Goal: Task Accomplishment & Management: Complete application form

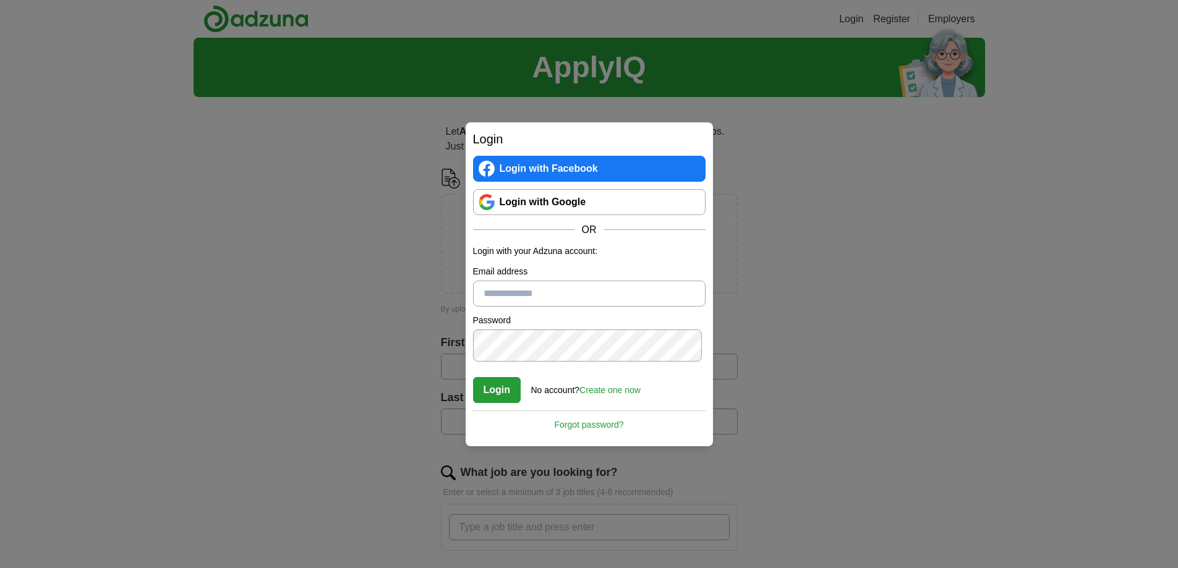
click at [574, 297] on input "Email address" at bounding box center [589, 294] width 232 height 26
type input "**********"
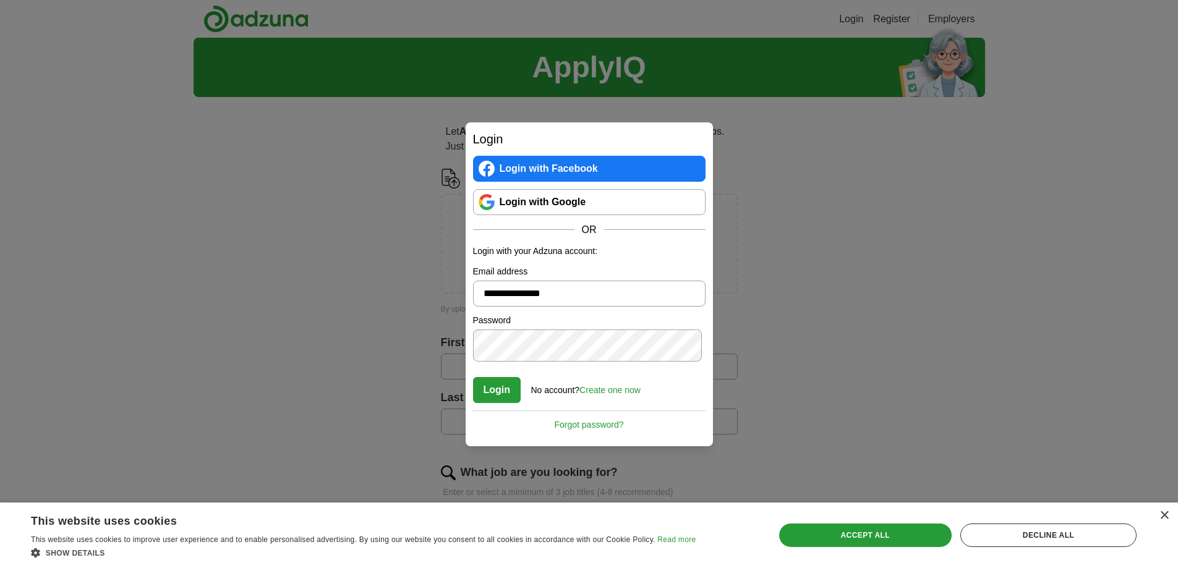
drag, startPoint x: 616, startPoint y: 455, endPoint x: 606, endPoint y: 451, distance: 11.4
click at [616, 432] on link "Forgot password?" at bounding box center [589, 421] width 232 height 21
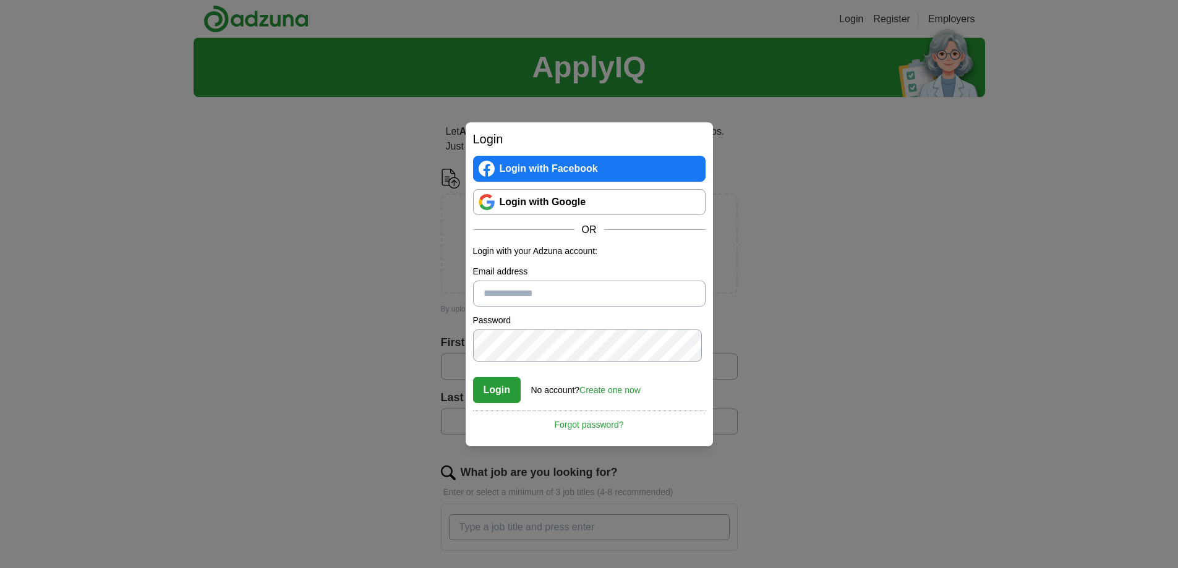
click at [622, 156] on link "Login with Facebook" at bounding box center [589, 169] width 232 height 26
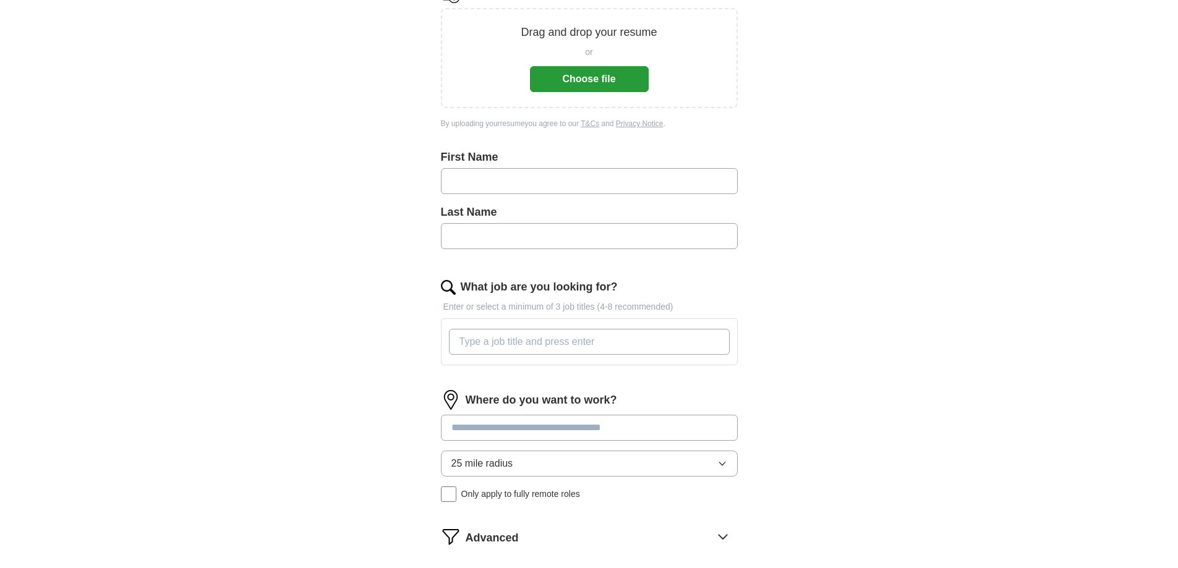
scroll to position [124, 0]
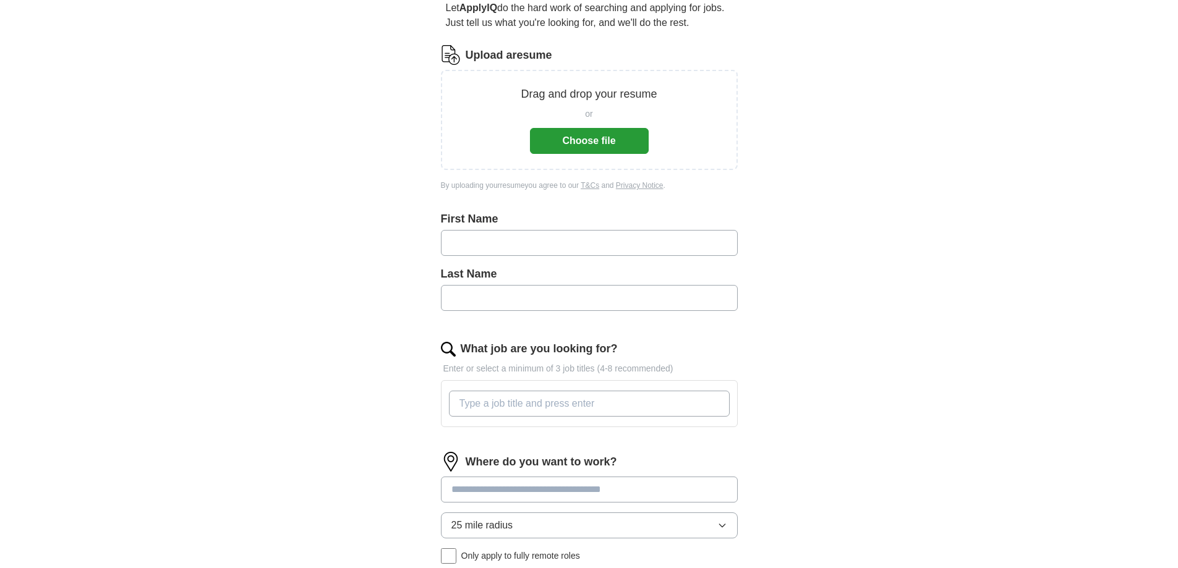
click at [565, 154] on button "Choose file" at bounding box center [589, 141] width 119 height 26
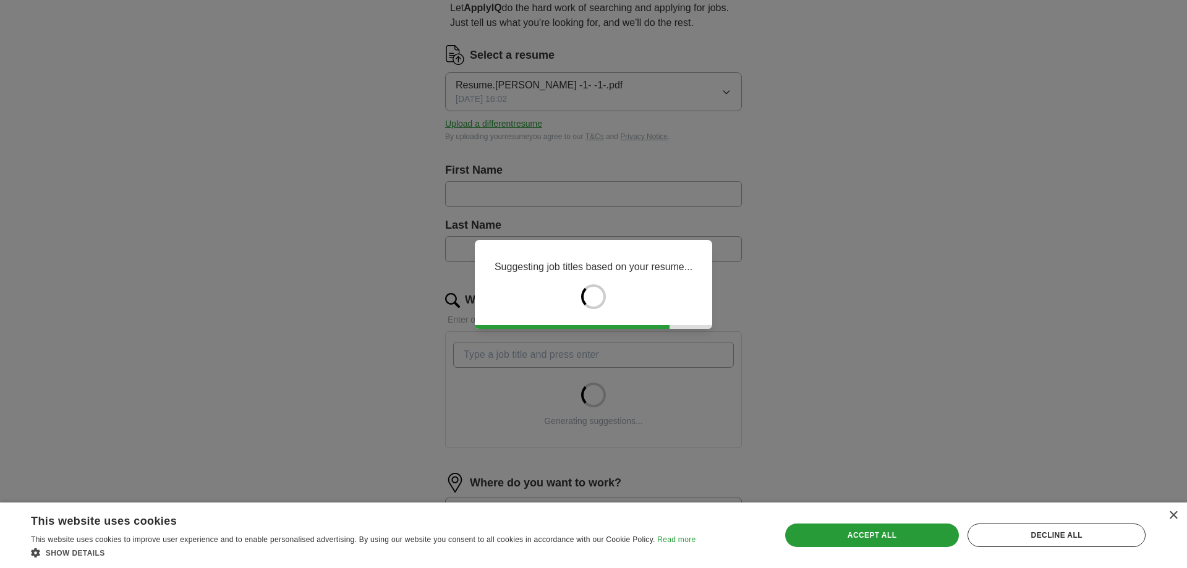
type input "*****"
type input "****"
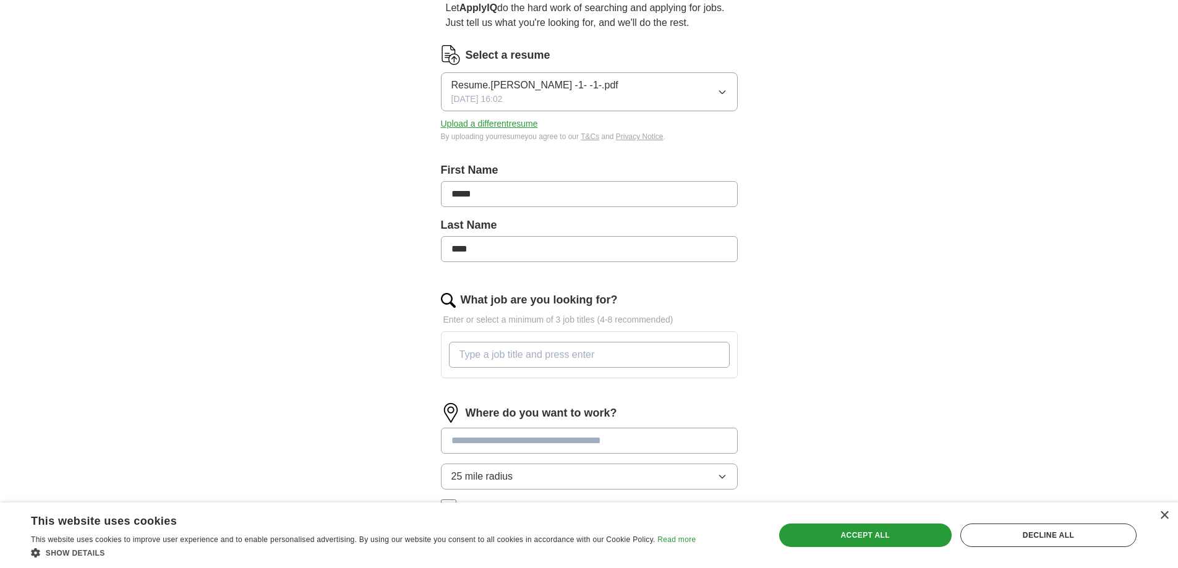
click at [717, 97] on icon "button" at bounding box center [722, 92] width 10 height 10
click at [598, 93] on span "Resume.[PERSON_NAME] -1- -1-.pdf" at bounding box center [534, 85] width 167 height 15
click at [598, 93] on span "Resume.JERRY -1- -1-.pdf" at bounding box center [534, 85] width 167 height 15
click at [597, 93] on span "Resume.JERRY -1- -1-.pdf" at bounding box center [534, 85] width 167 height 15
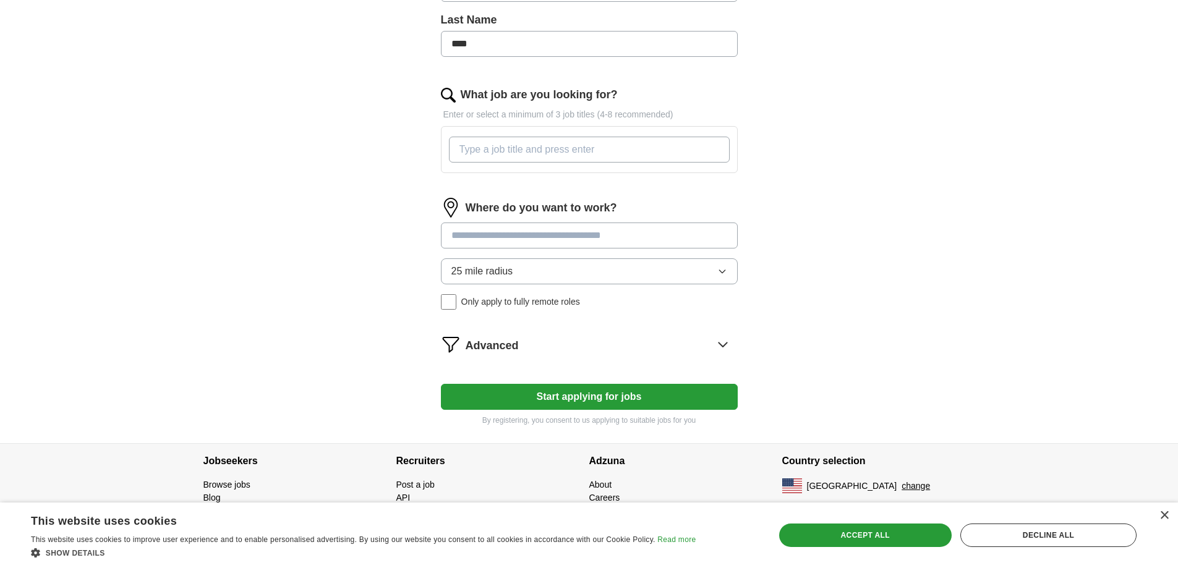
scroll to position [556, 0]
click at [632, 223] on input at bounding box center [589, 236] width 297 height 26
click at [572, 375] on form "Select a resume Resume.JERRY -1- -1-.pdf 09/29/2025, 16:02 Upload a different r…" at bounding box center [589, 133] width 297 height 586
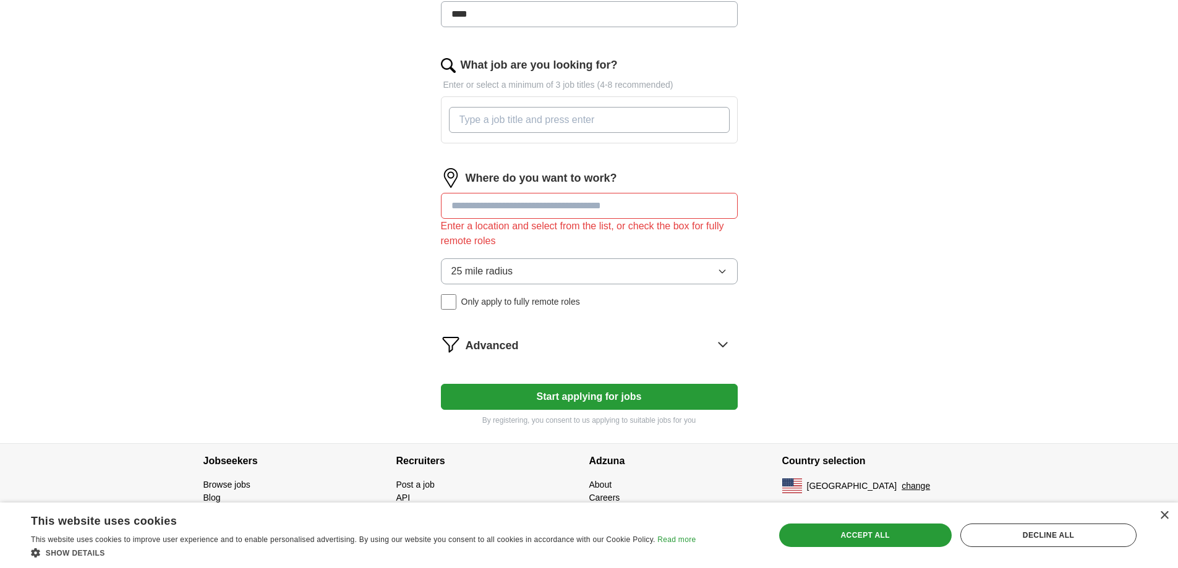
click at [572, 193] on input at bounding box center [589, 206] width 297 height 26
type input "******"
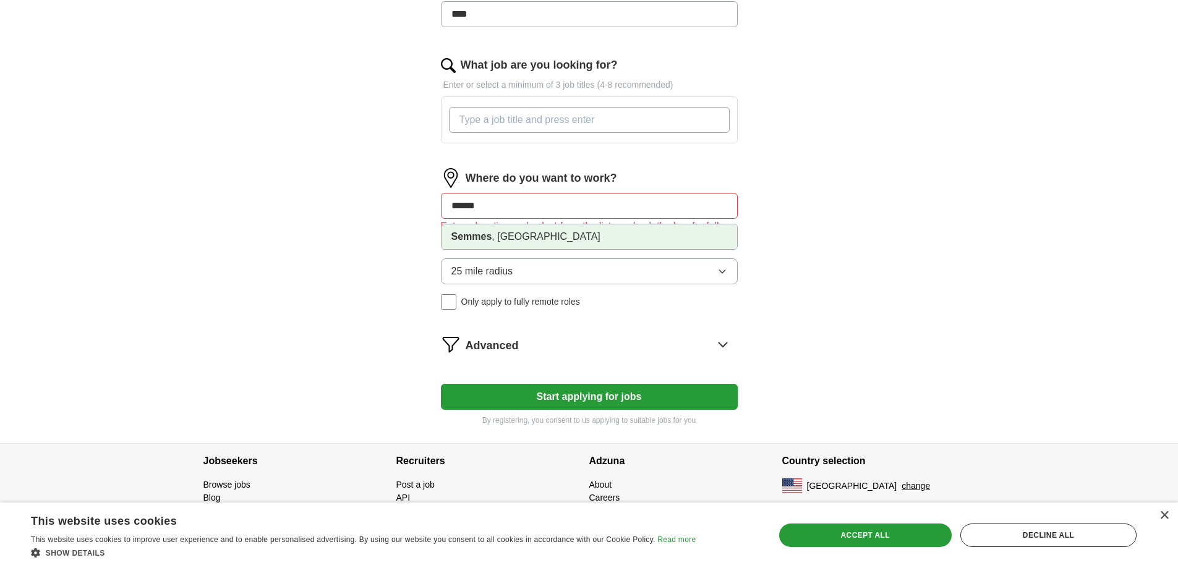
click at [566, 224] on li "Semmes , AL" at bounding box center [589, 236] width 296 height 25
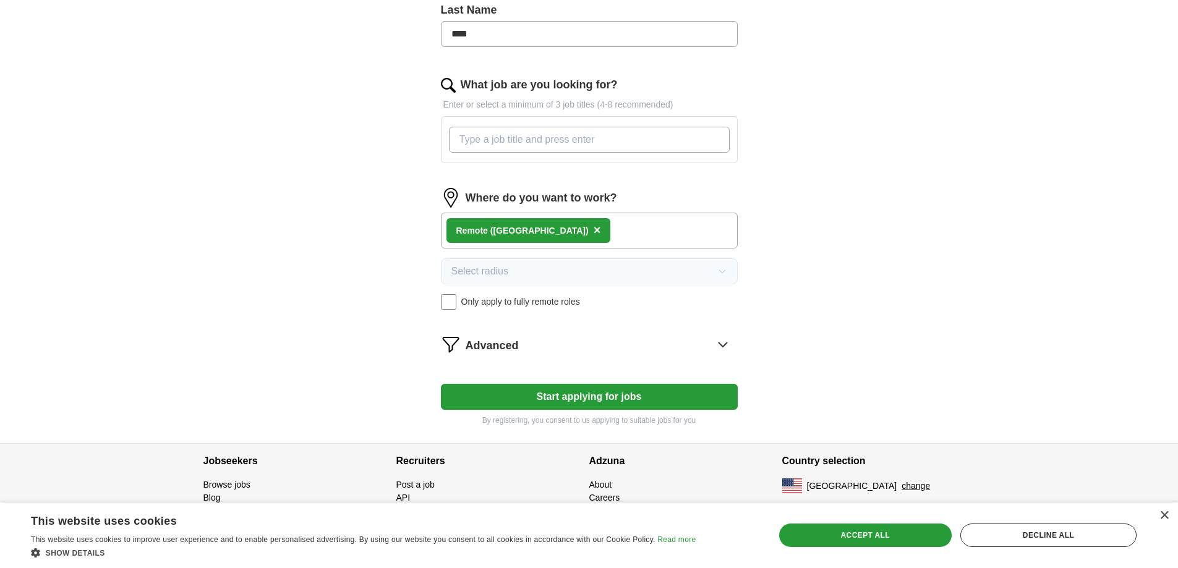
click at [593, 223] on span "×" at bounding box center [596, 230] width 7 height 14
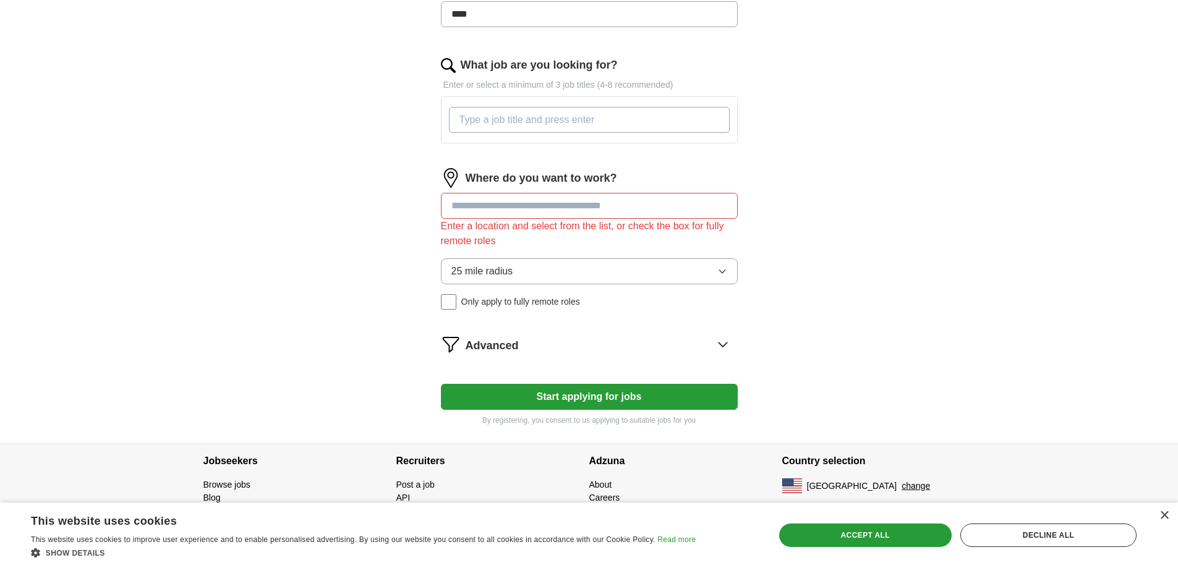
click at [537, 193] on input at bounding box center [589, 206] width 297 height 26
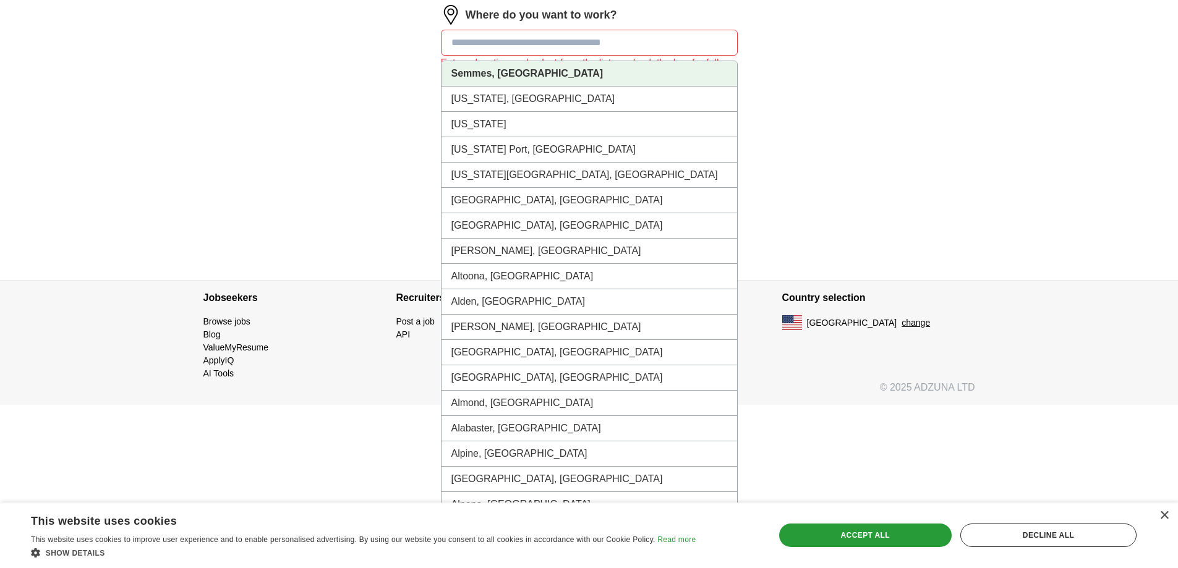
click at [524, 79] on strong "Semmes, AL" at bounding box center [527, 73] width 152 height 11
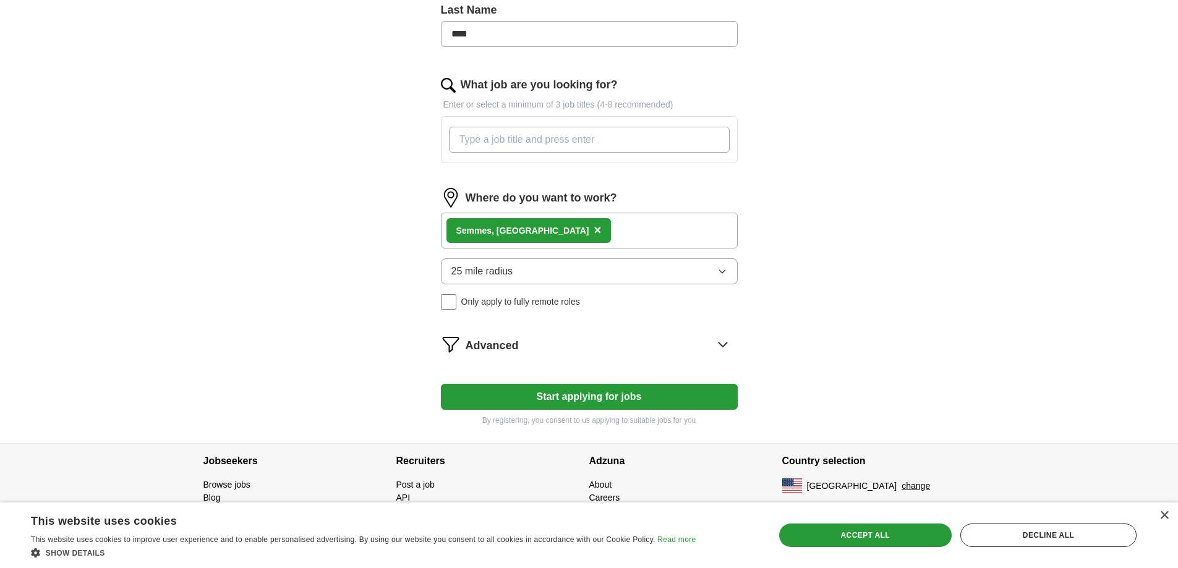
click at [572, 391] on button "Start applying for jobs" at bounding box center [589, 397] width 297 height 26
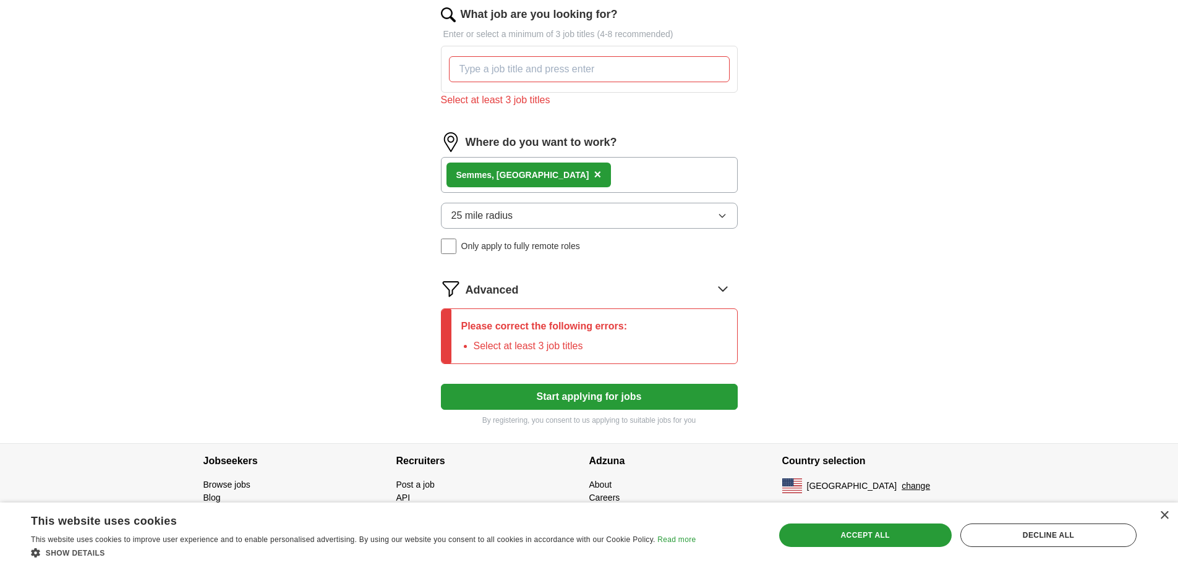
click at [602, 410] on button "Start applying for jobs" at bounding box center [589, 397] width 297 height 26
click at [593, 168] on span "×" at bounding box center [596, 175] width 7 height 14
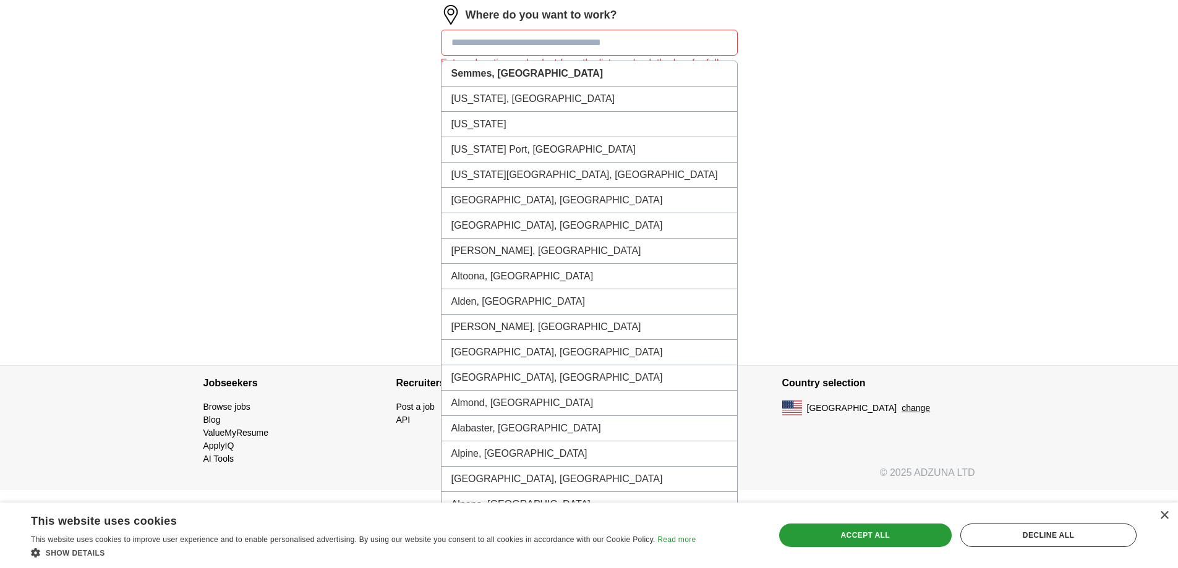
click at [563, 56] on input at bounding box center [589, 43] width 297 height 26
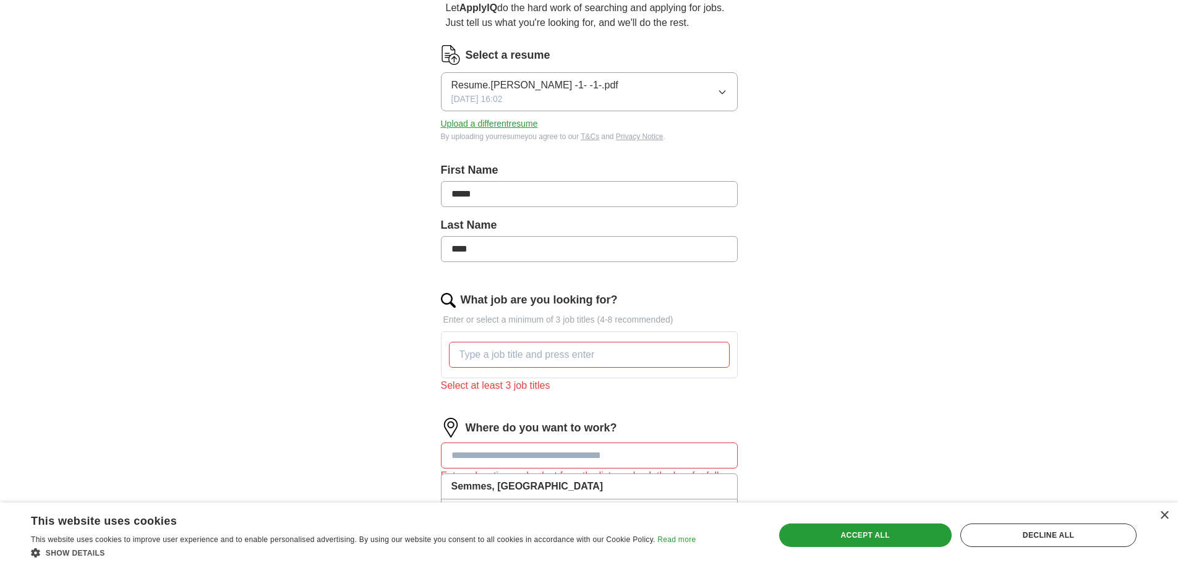
scroll to position [185, 0]
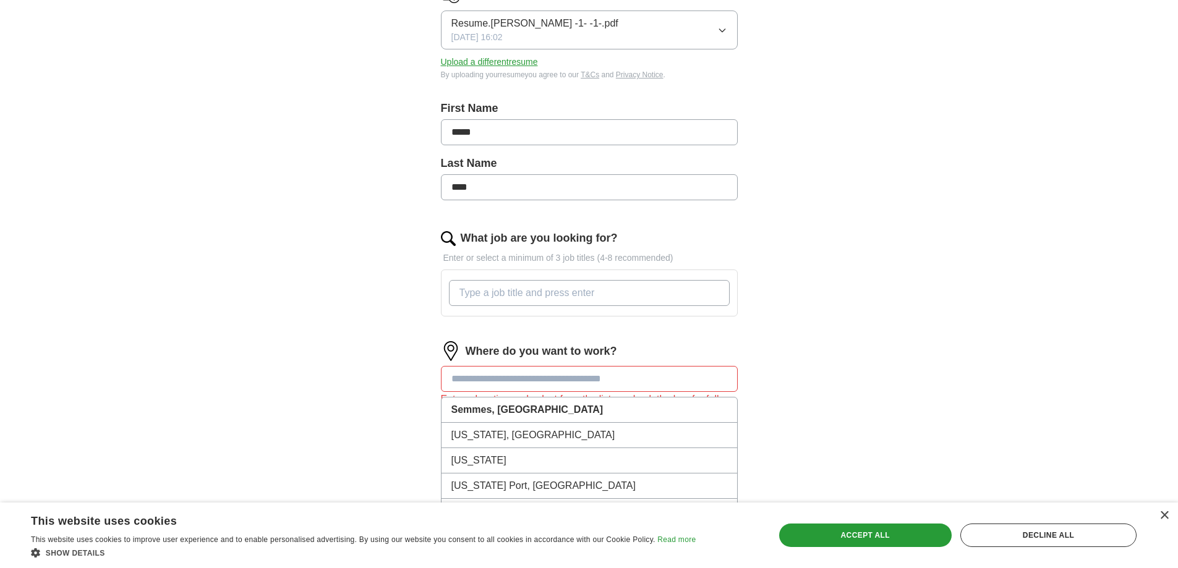
click at [569, 306] on input "What job are you looking for?" at bounding box center [589, 293] width 281 height 26
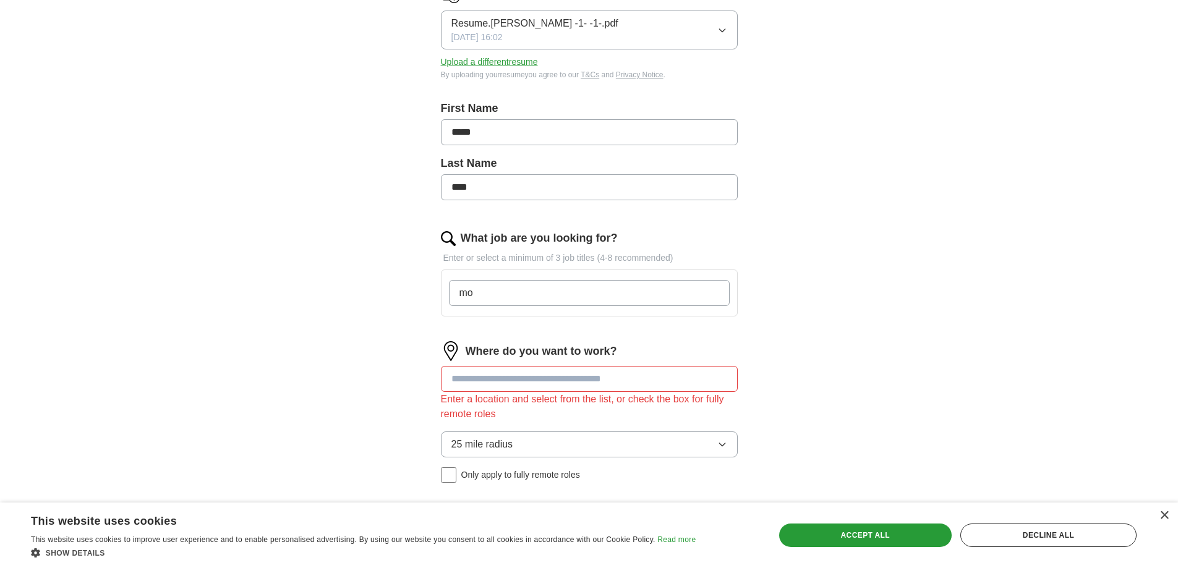
type input "m"
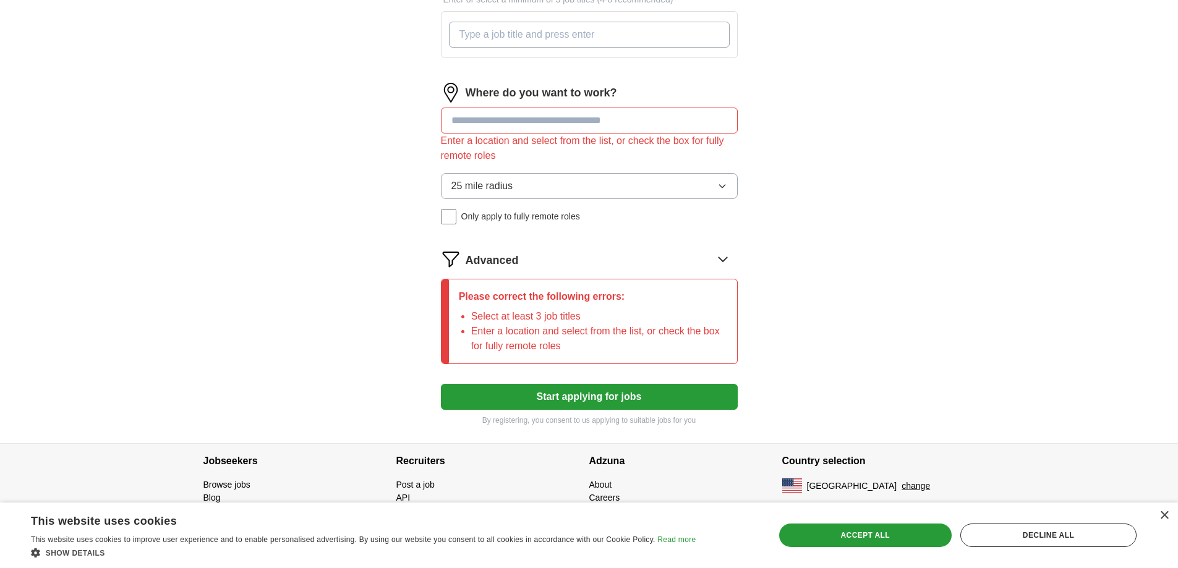
scroll to position [618, 0]
click at [558, 111] on div "Where do you want to work? Enter a location and select from the list, or check …" at bounding box center [589, 158] width 297 height 151
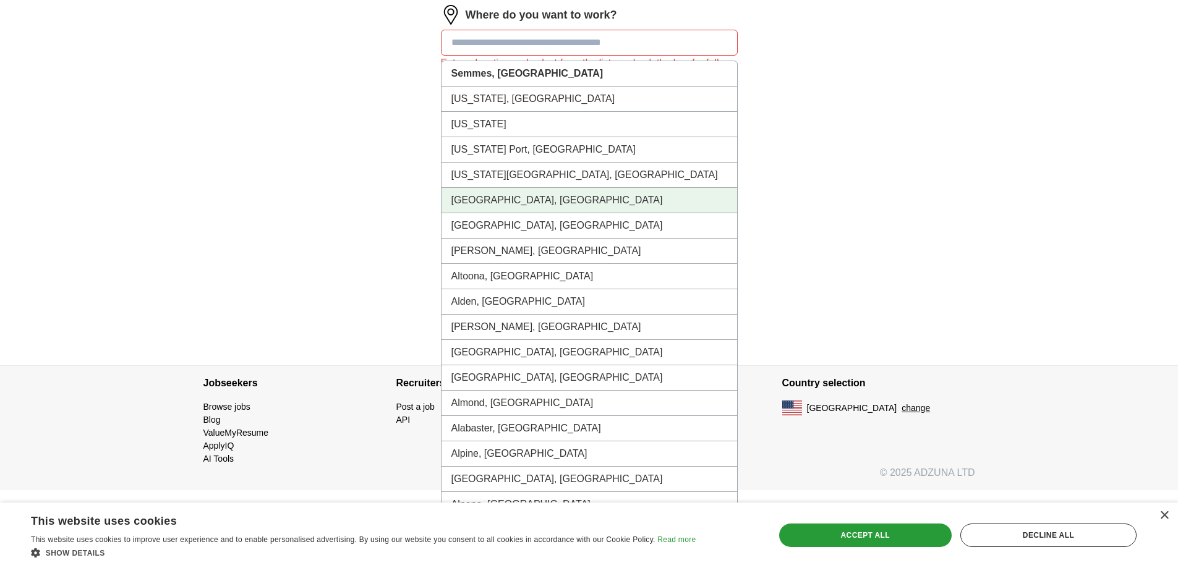
scroll to position [836, 0]
click at [1167, 511] on div "×" at bounding box center [1163, 515] width 9 height 9
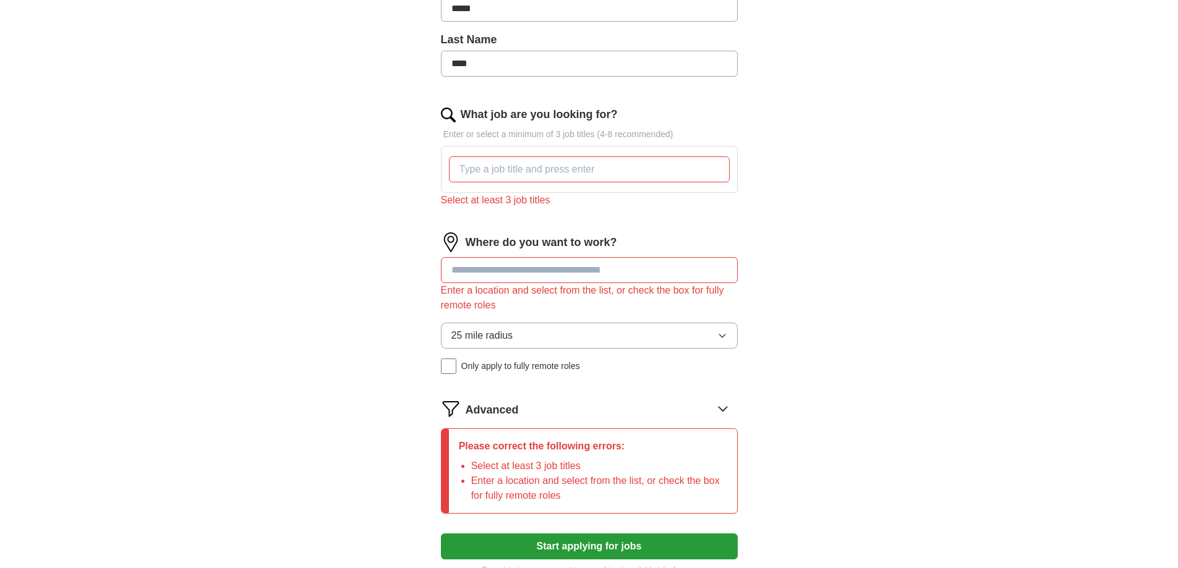
scroll to position [495, 0]
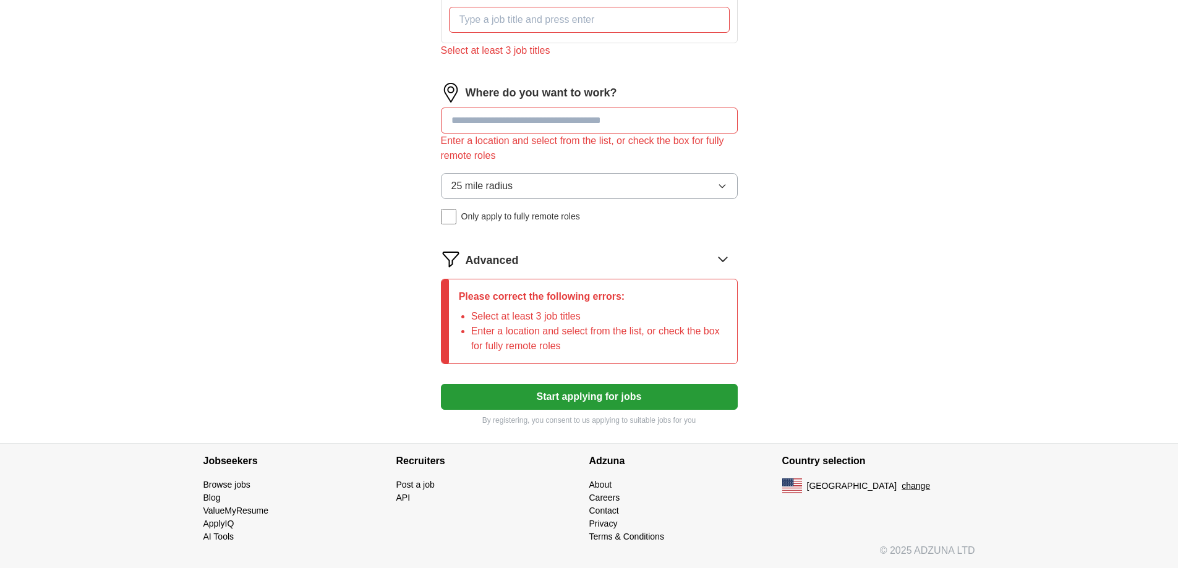
click at [647, 134] on input at bounding box center [589, 121] width 297 height 26
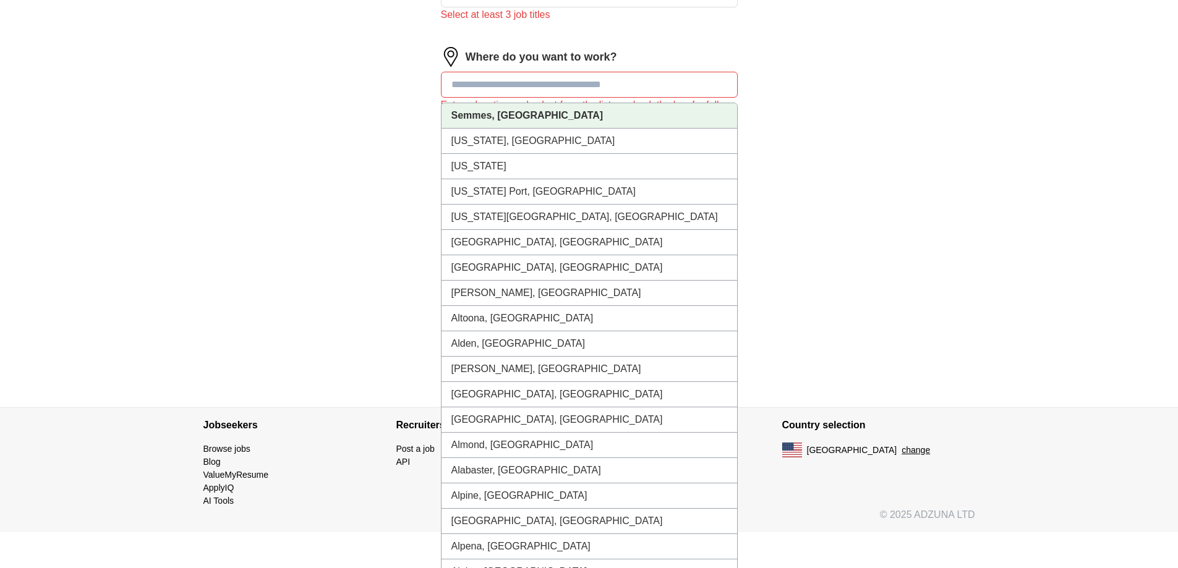
click at [641, 129] on li "Semmes, AL" at bounding box center [589, 115] width 296 height 25
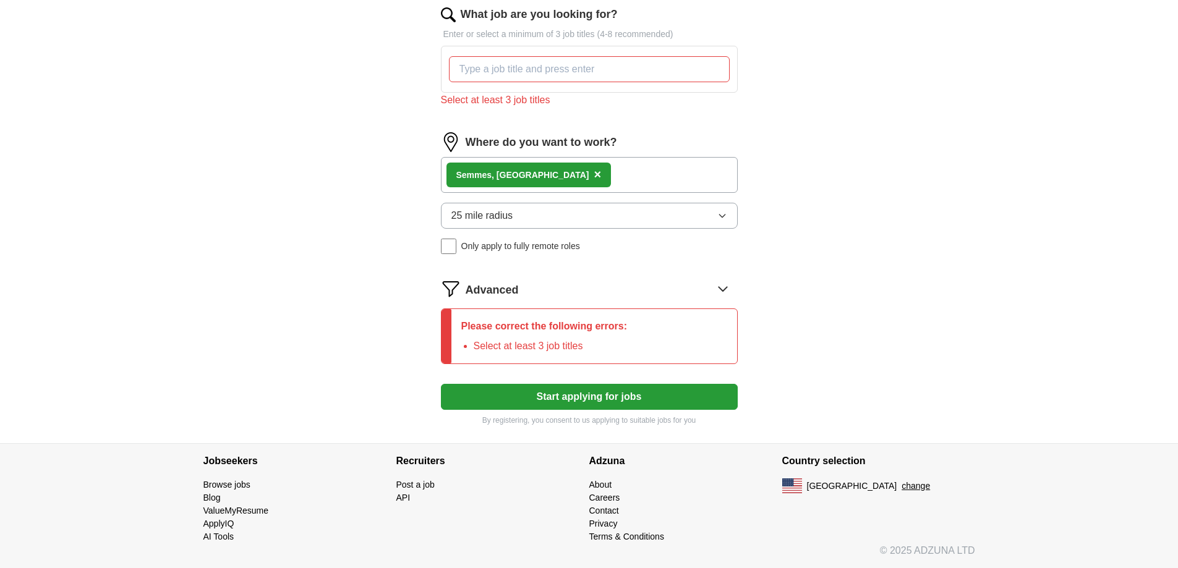
scroll to position [614, 0]
click at [716, 280] on icon at bounding box center [723, 289] width 20 height 20
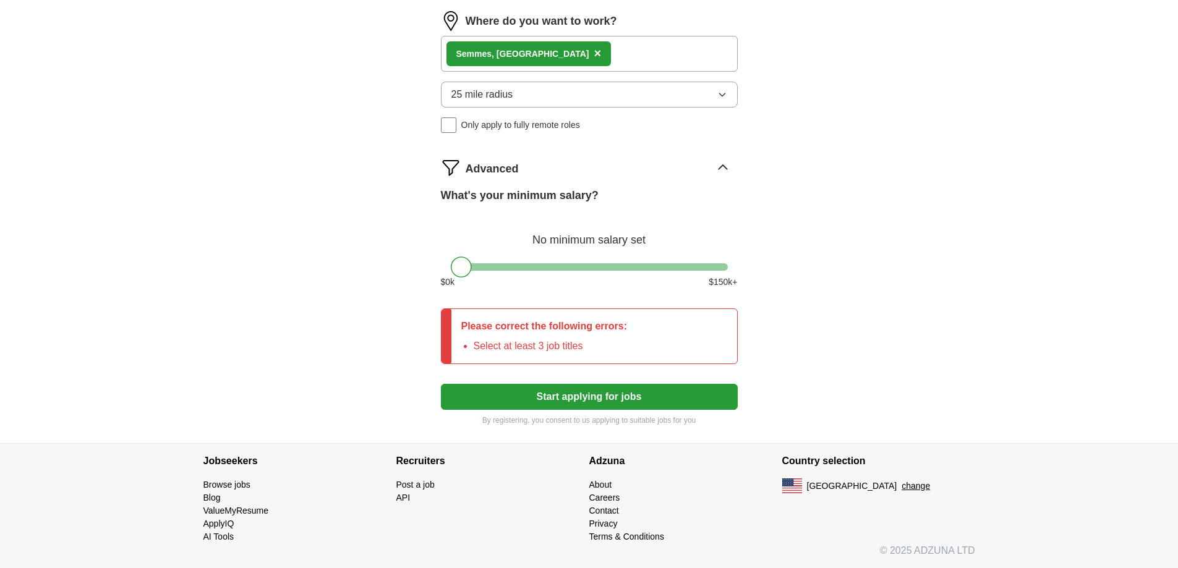
scroll to position [676, 0]
drag, startPoint x: 459, startPoint y: 349, endPoint x: 527, endPoint y: 360, distance: 69.5
click at [527, 299] on div "What's your minimum salary? At least $ 60k per year $ 0 k $ 150 k+" at bounding box center [589, 242] width 297 height 111
click at [644, 384] on button "Start applying for jobs" at bounding box center [589, 397] width 297 height 26
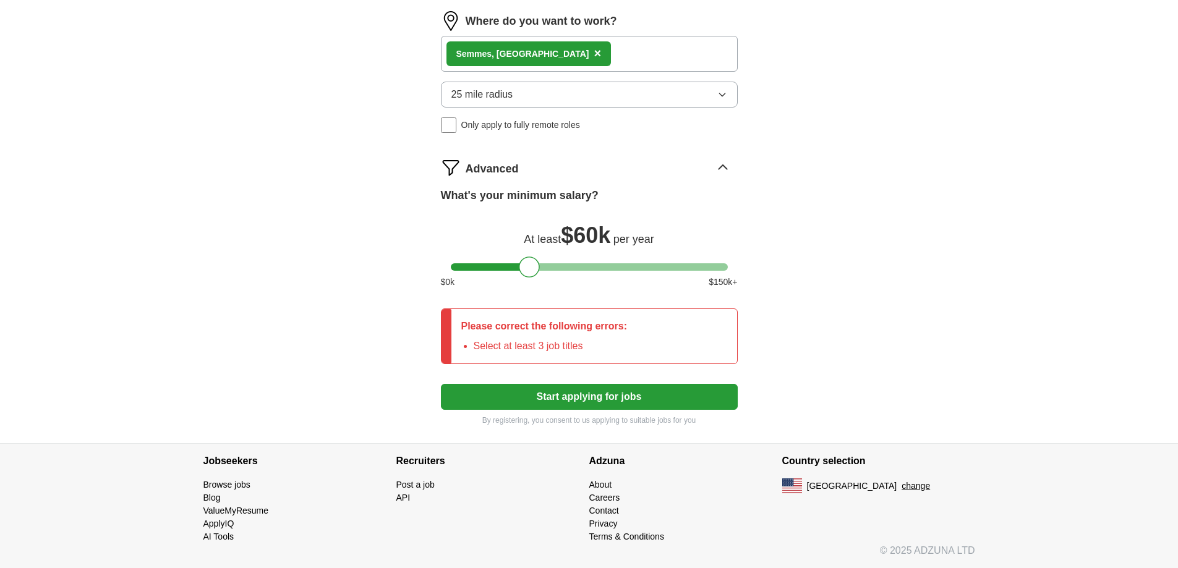
scroll to position [456, 0]
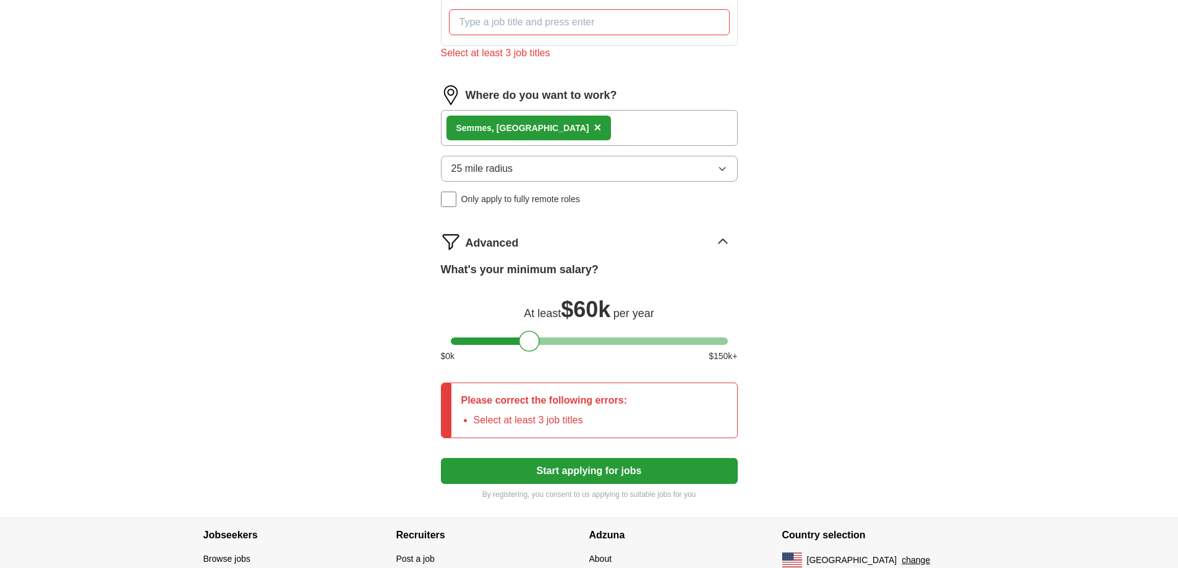
click at [573, 35] on input "What job are you looking for?" at bounding box center [589, 22] width 281 height 26
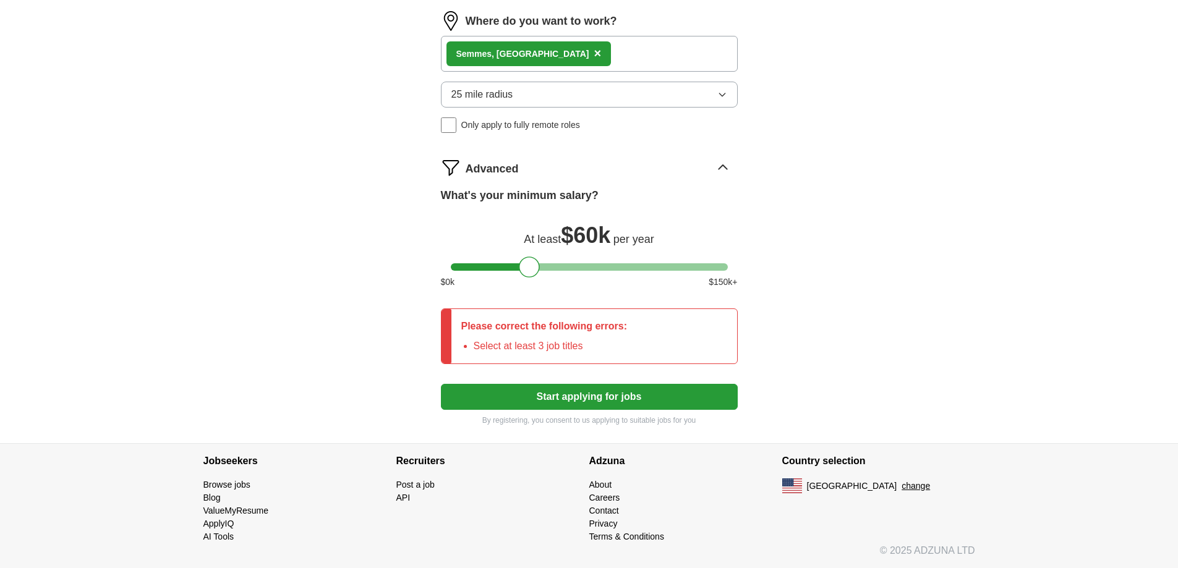
scroll to position [623, 0]
drag, startPoint x: 525, startPoint y: 384, endPoint x: 569, endPoint y: 390, distance: 44.3
click at [569, 278] on div at bounding box center [573, 267] width 21 height 21
click at [717, 100] on icon "button" at bounding box center [722, 95] width 10 height 10
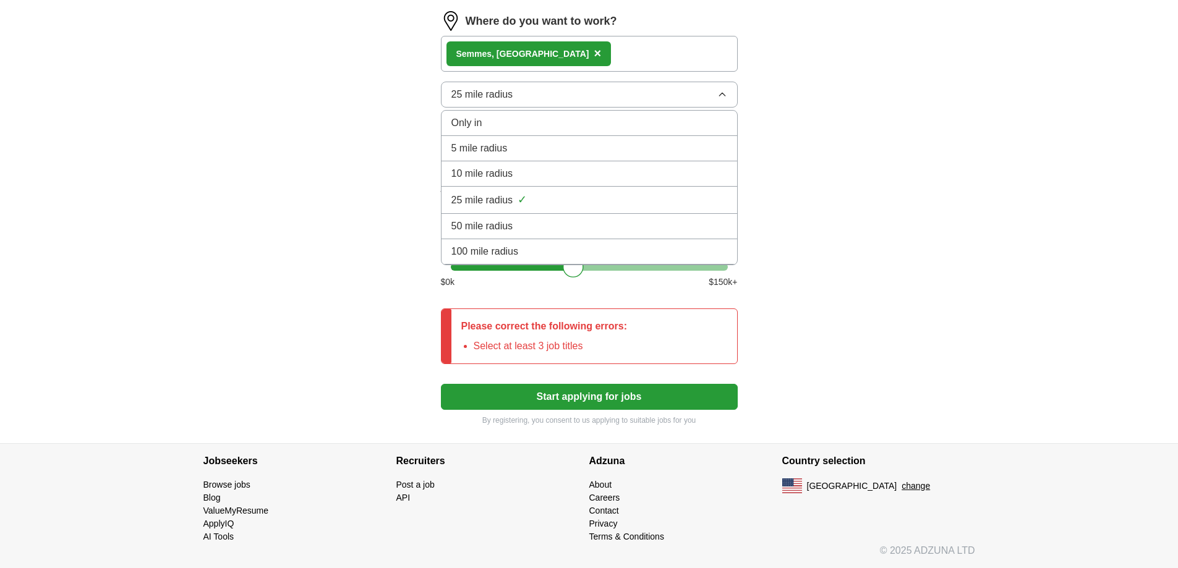
click at [661, 208] on div "25 mile radius ✓" at bounding box center [589, 200] width 276 height 17
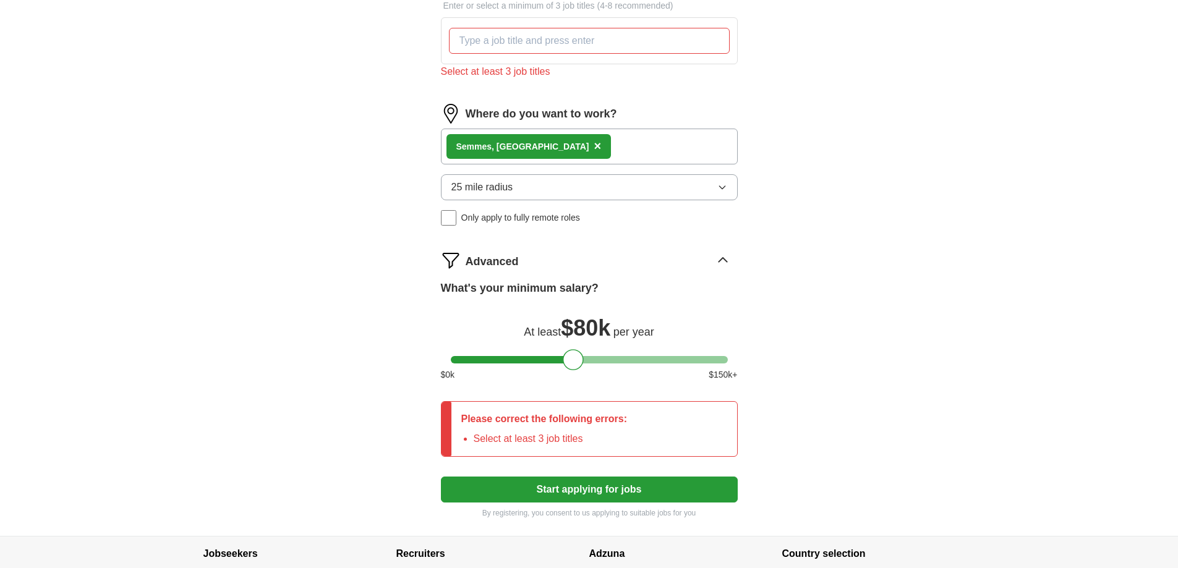
scroll to position [376, 0]
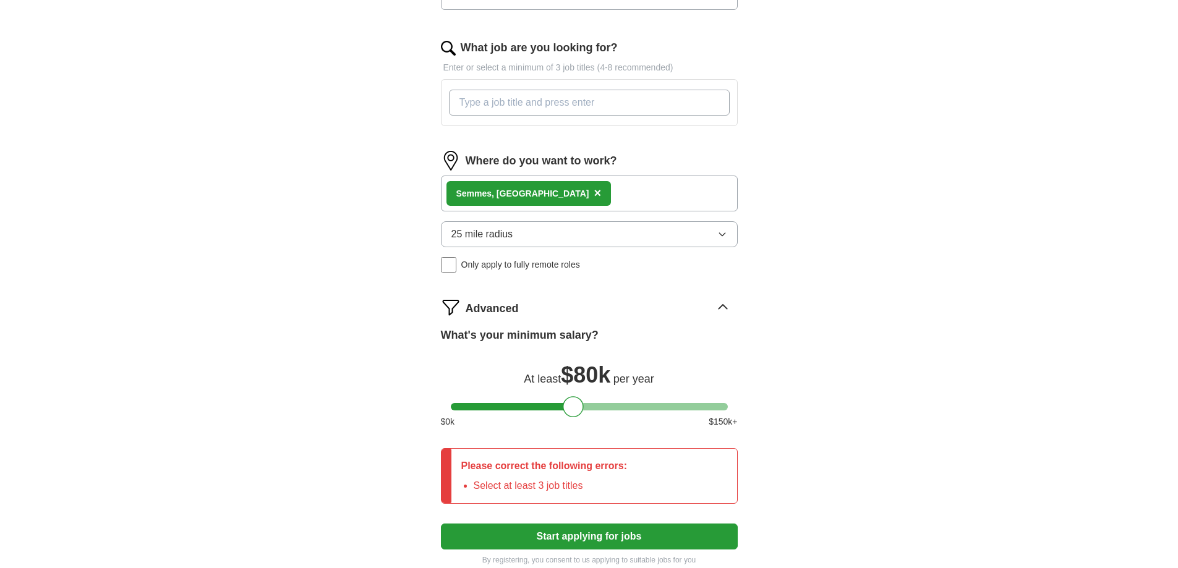
click at [606, 116] on input "What job are you looking for?" at bounding box center [589, 103] width 281 height 26
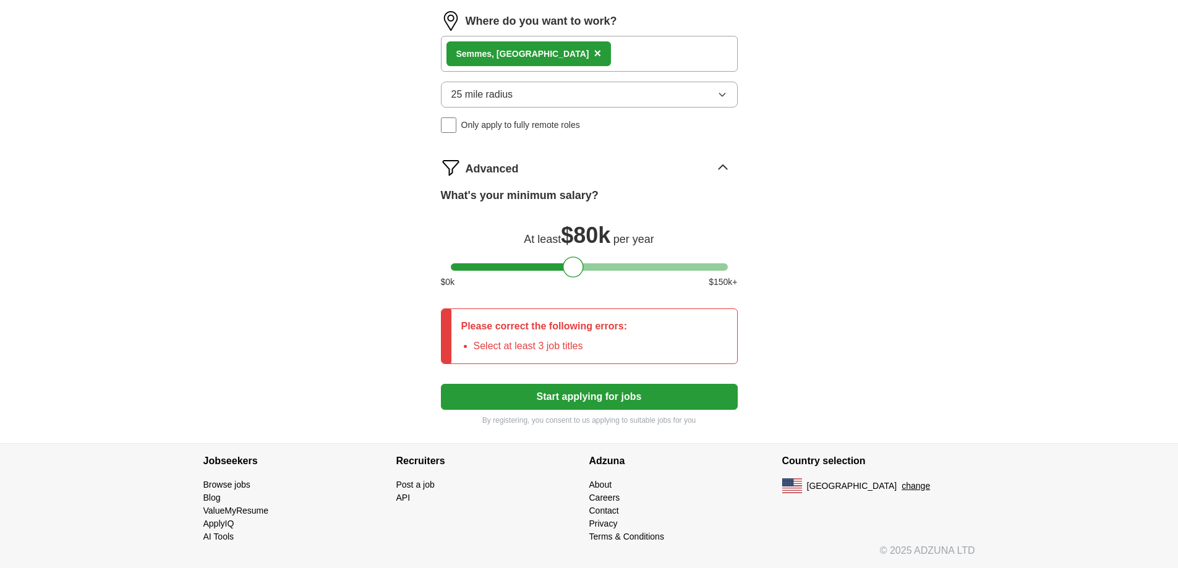
scroll to position [809, 0]
type input "driver"
click at [551, 384] on button "Start applying for jobs" at bounding box center [589, 397] width 297 height 26
